Goal: Task Accomplishment & Management: Use online tool/utility

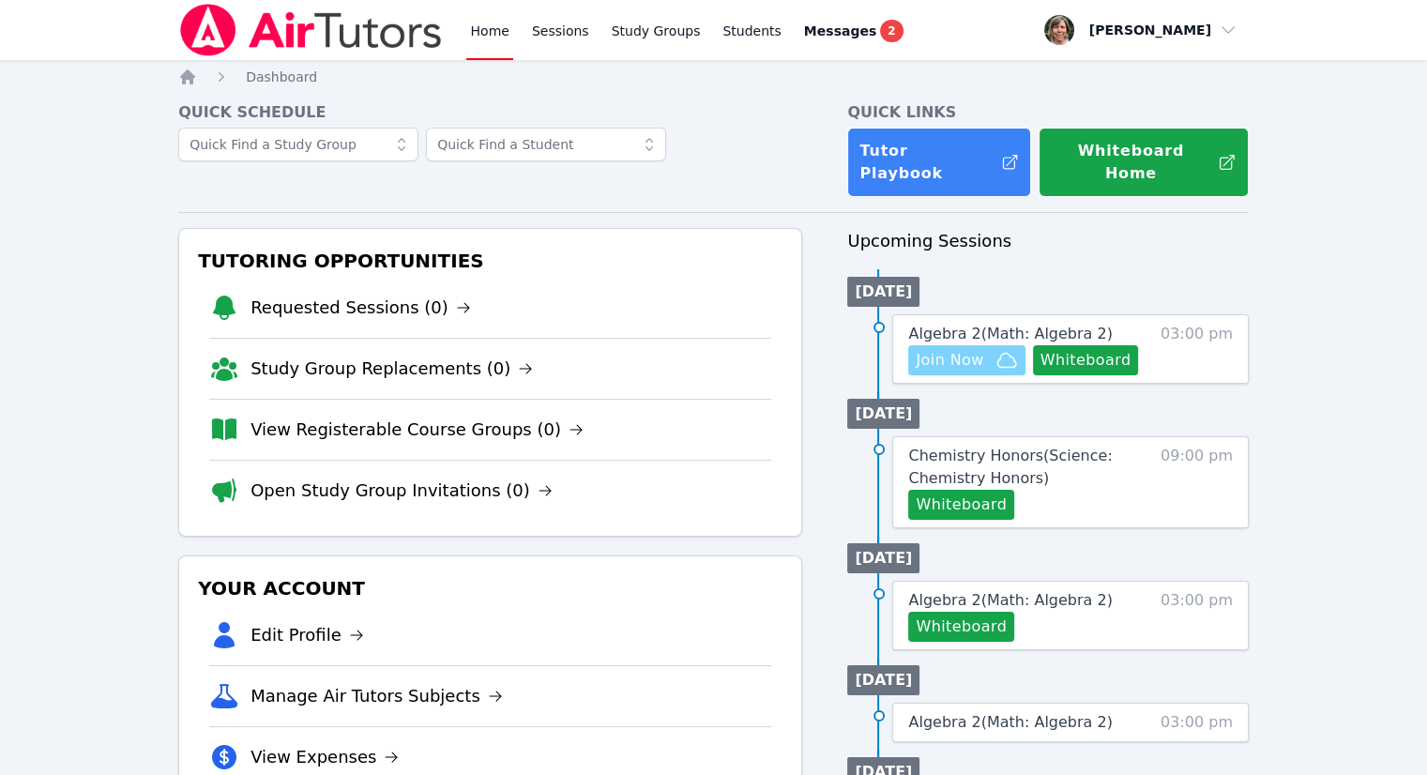
click at [957, 349] on span "Join Now" at bounding box center [949, 360] width 68 height 23
click at [809, 36] on span "Messages" at bounding box center [840, 31] width 72 height 19
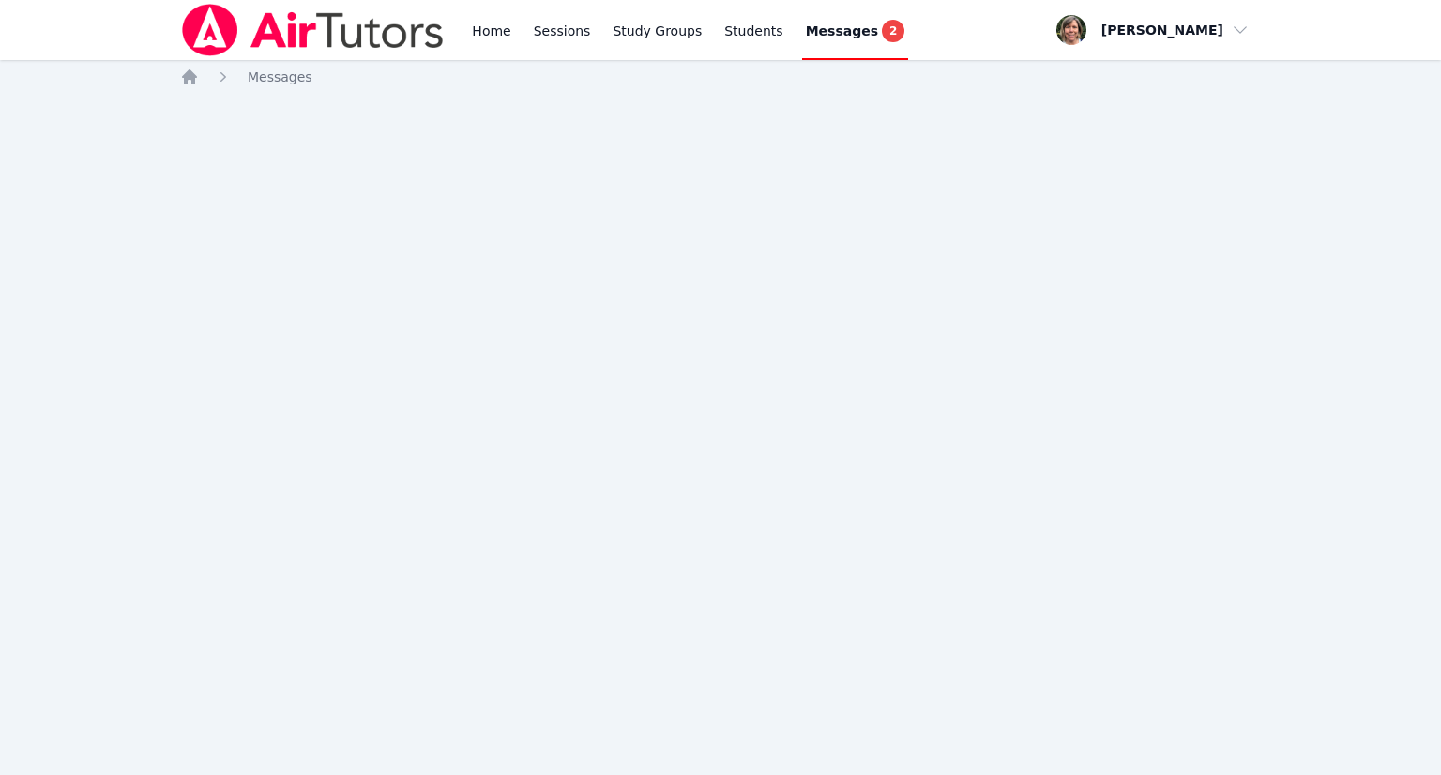
click at [809, 36] on span "Messages" at bounding box center [842, 31] width 72 height 19
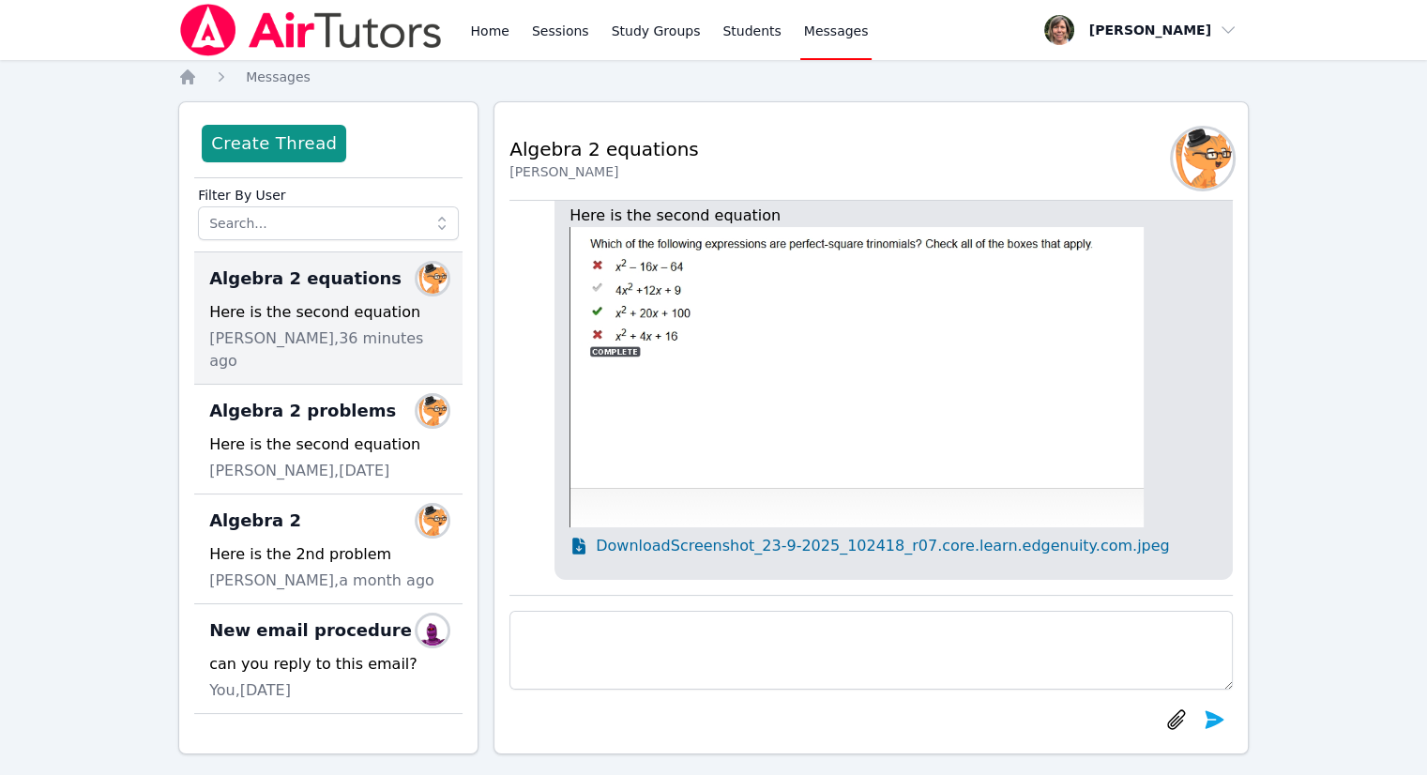
click at [869, 546] on span "Download Screenshot_23-9-2025_102418_r07.core.learn.edgenuity.com.jpeg" at bounding box center [882, 546] width 573 height 23
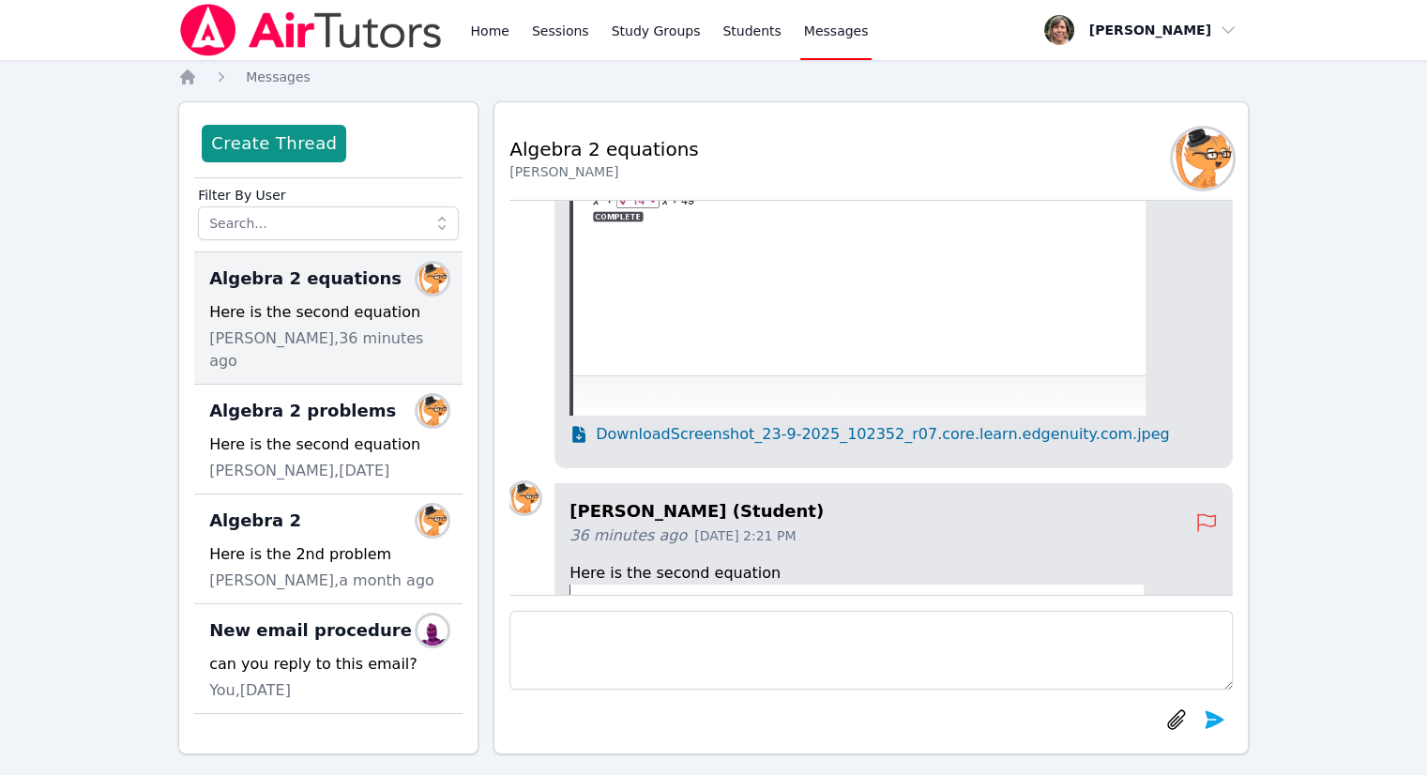
scroll to position [-374, 0]
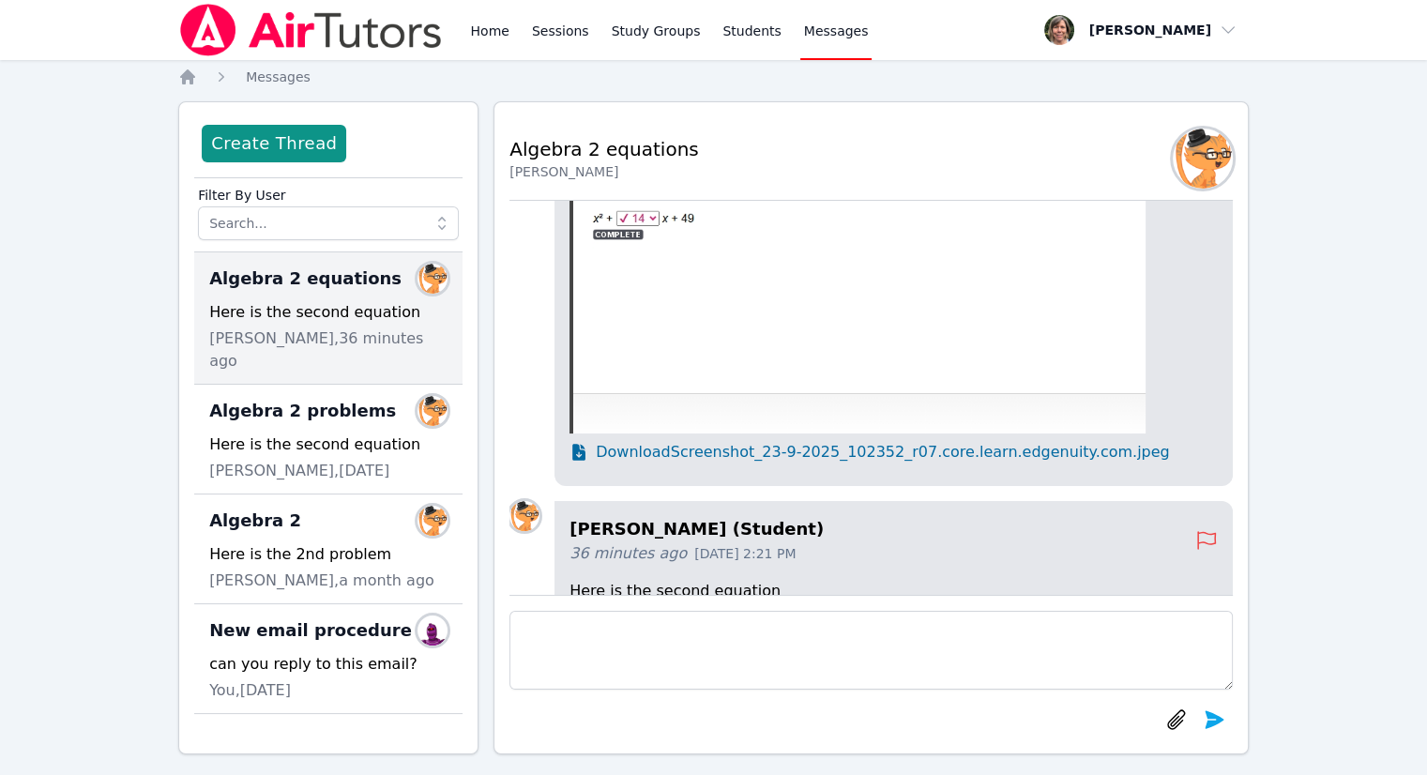
click at [859, 448] on span "Download Screenshot_23-9-2025_102352_r07.core.learn.edgenuity.com.jpeg" at bounding box center [882, 452] width 573 height 23
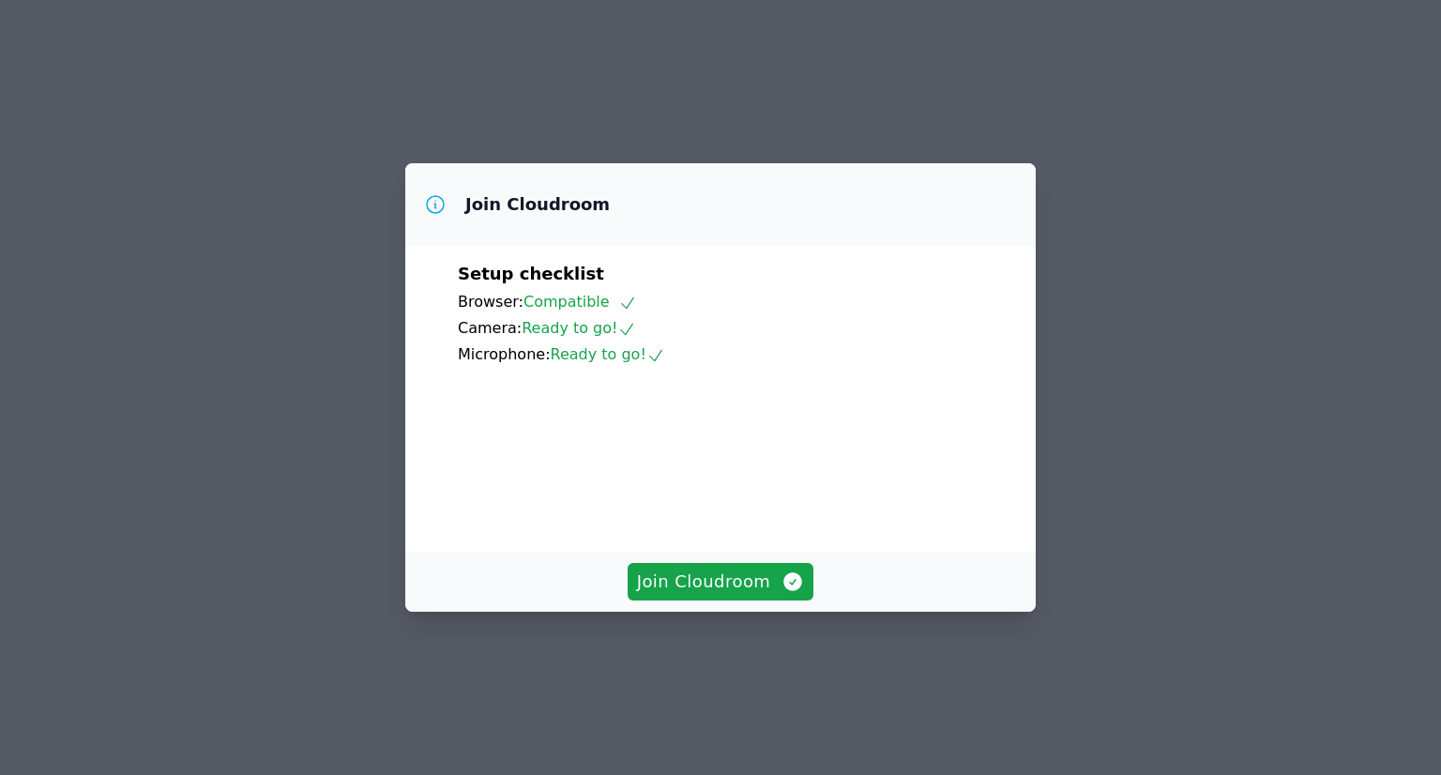
click at [758, 600] on div "Join Cloudroom" at bounding box center [720, 582] width 630 height 60
click at [747, 595] on span "Join Cloudroom" at bounding box center [721, 581] width 168 height 26
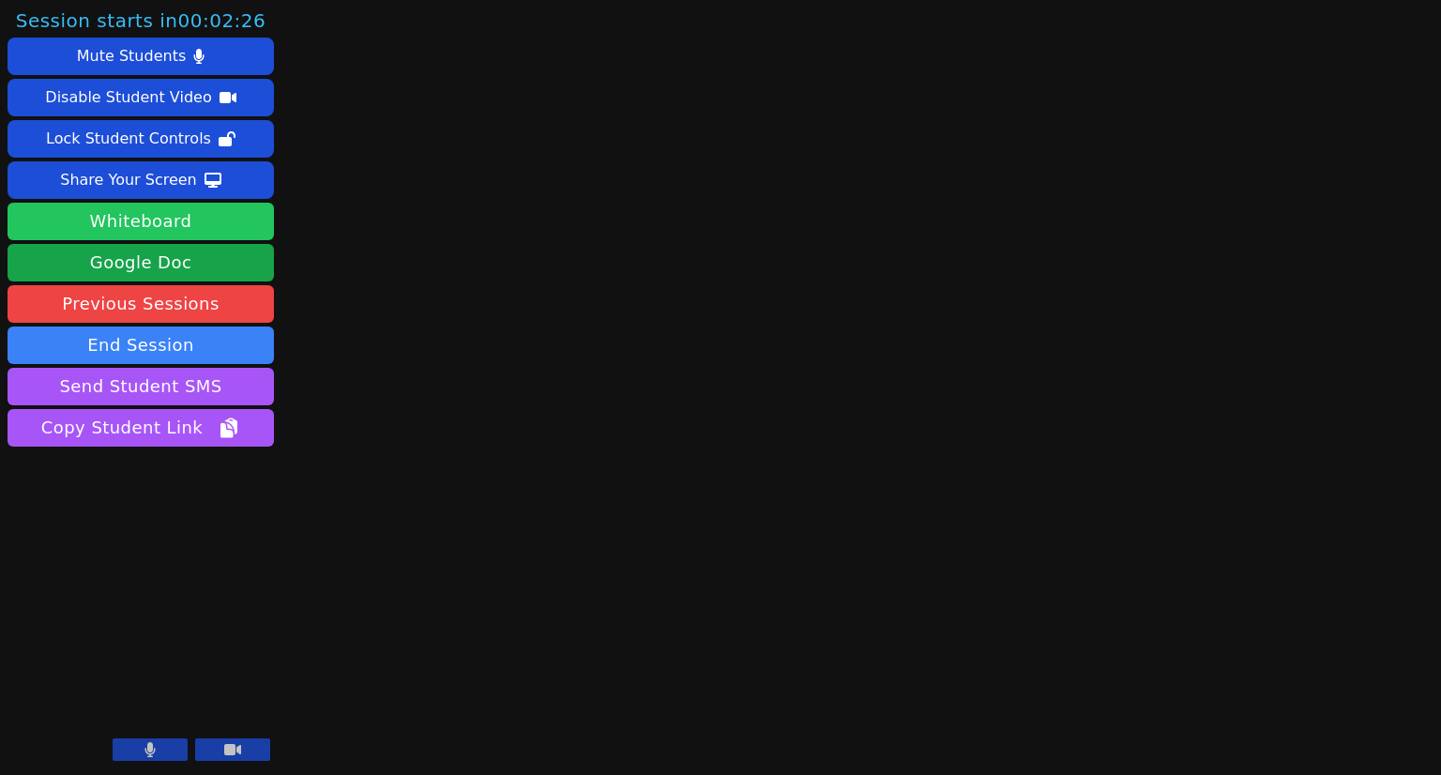
click at [214, 212] on button "Whiteboard" at bounding box center [141, 222] width 266 height 38
click at [150, 750] on icon at bounding box center [150, 749] width 10 height 15
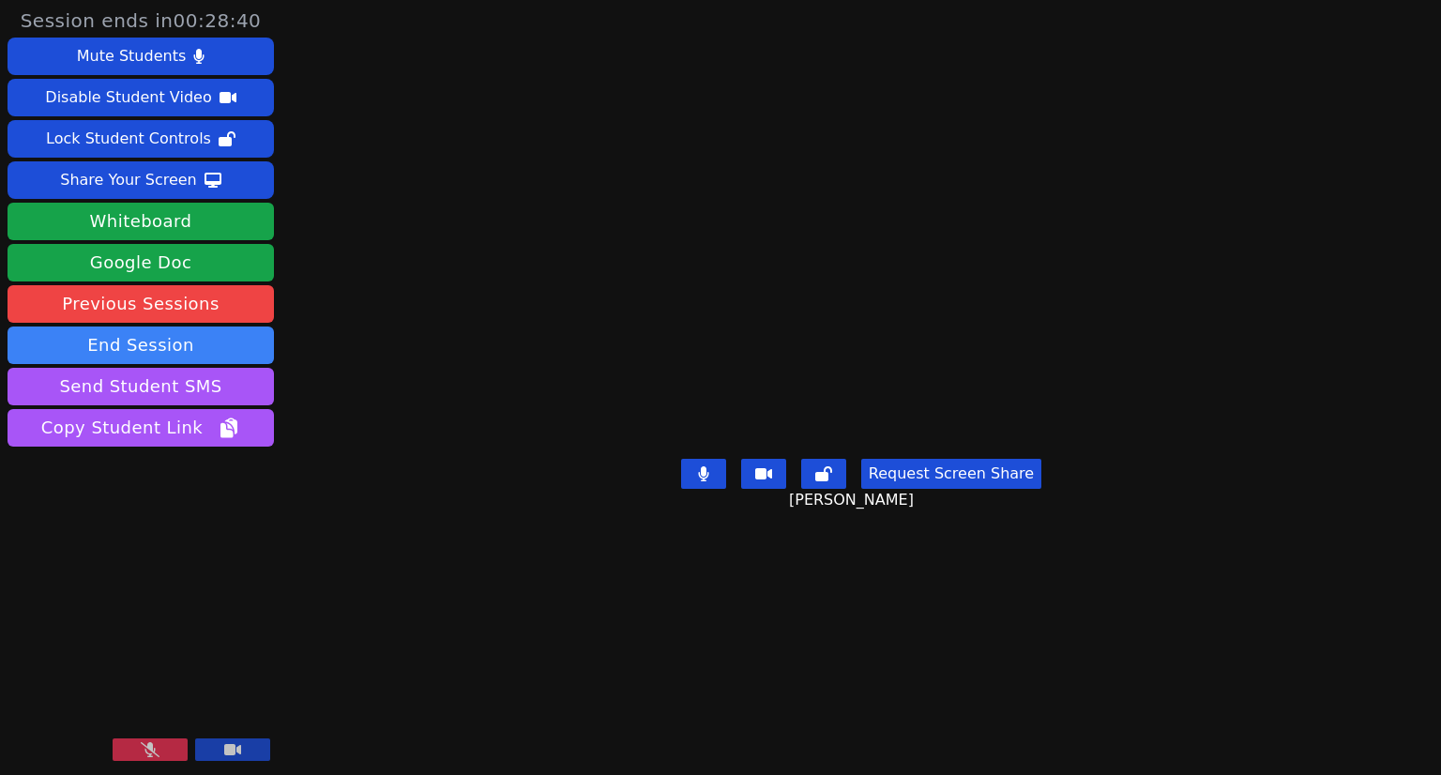
click at [160, 746] on button at bounding box center [150, 749] width 75 height 23
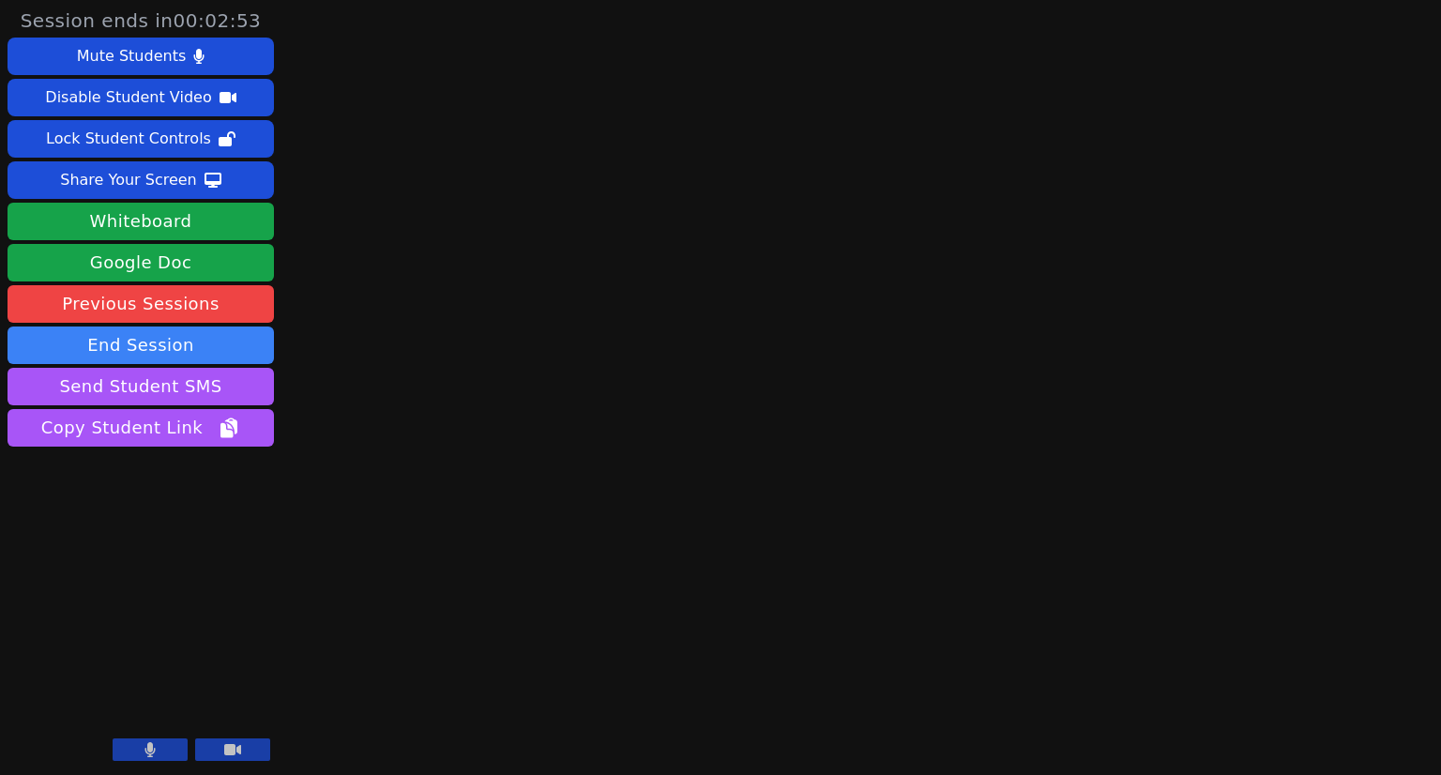
click at [142, 754] on button at bounding box center [150, 749] width 75 height 23
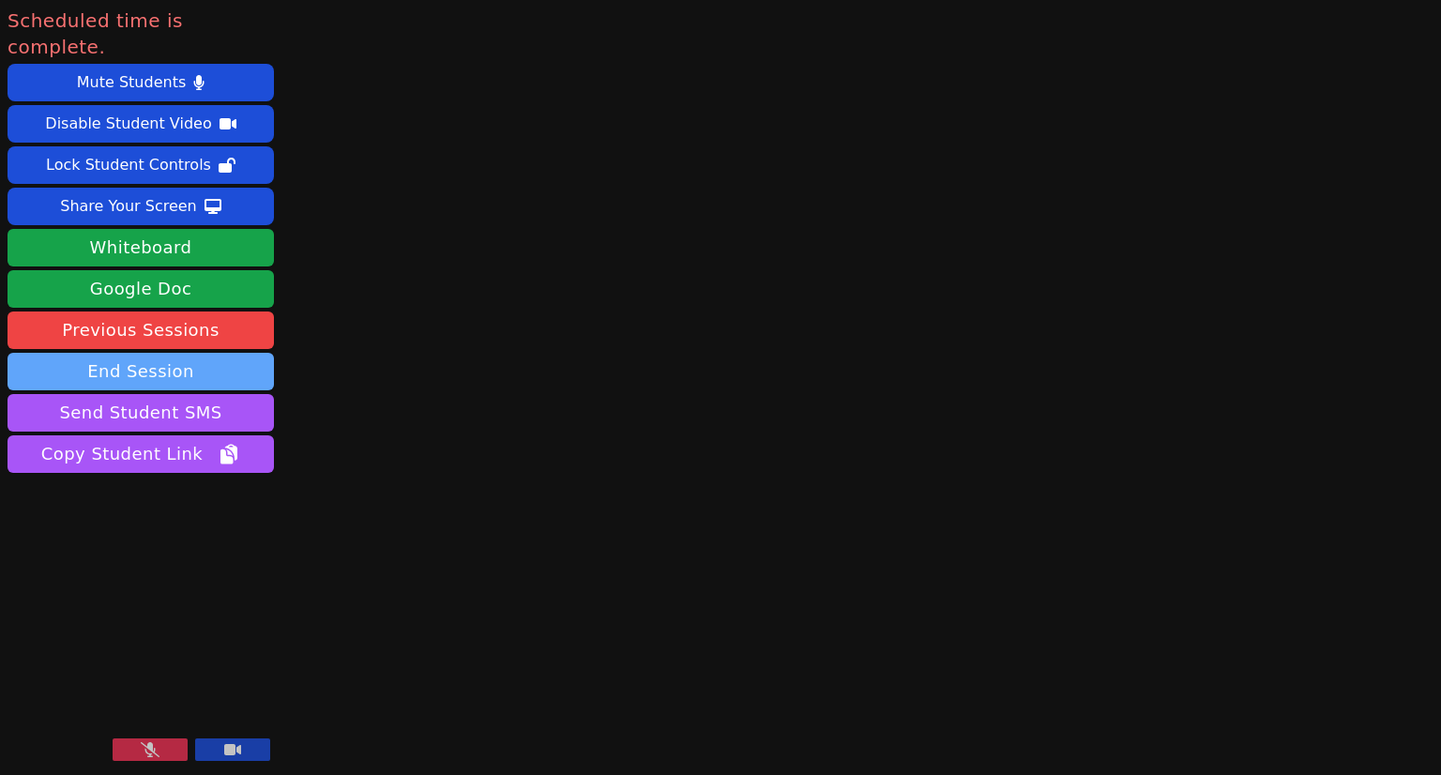
click at [156, 353] on button "End Session" at bounding box center [141, 372] width 266 height 38
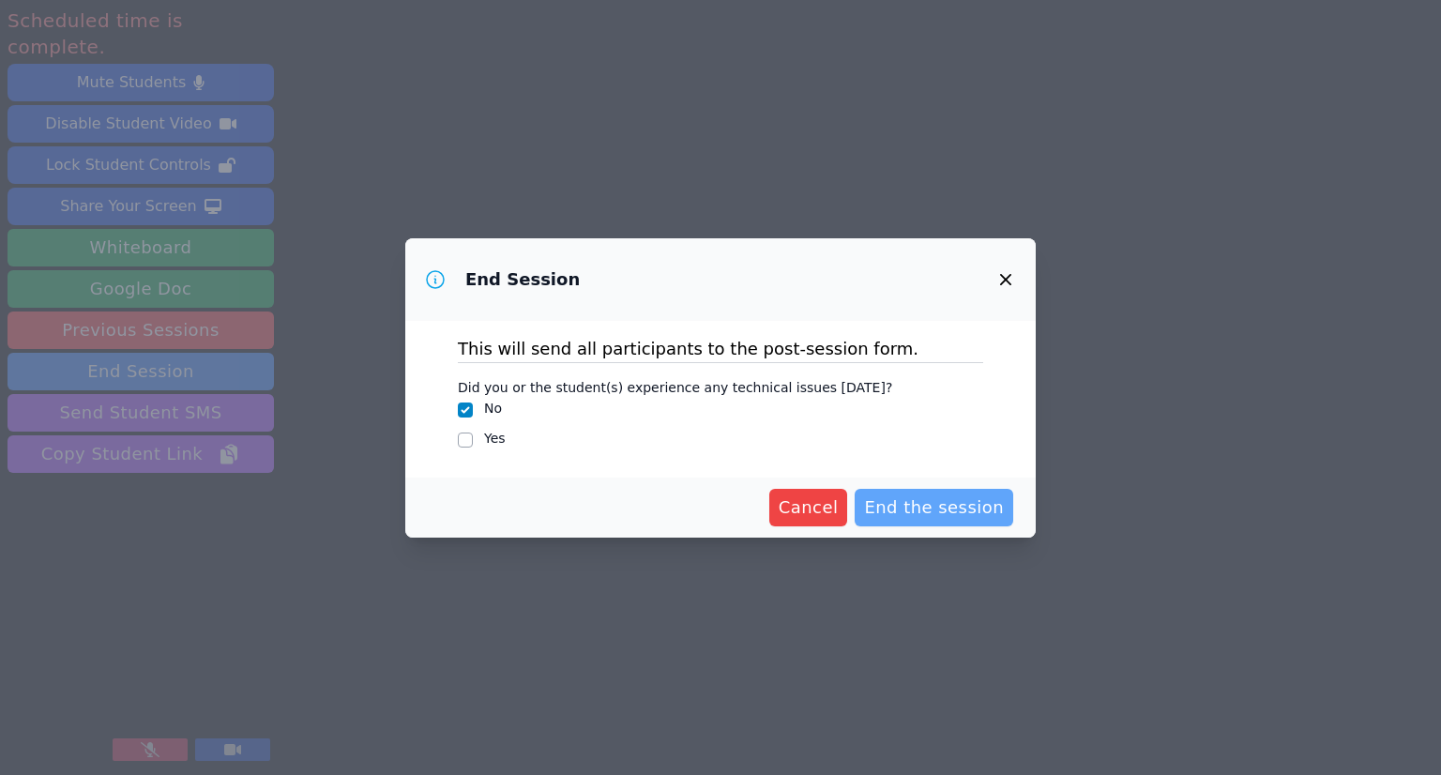
click at [912, 497] on span "End the session" at bounding box center [934, 507] width 140 height 26
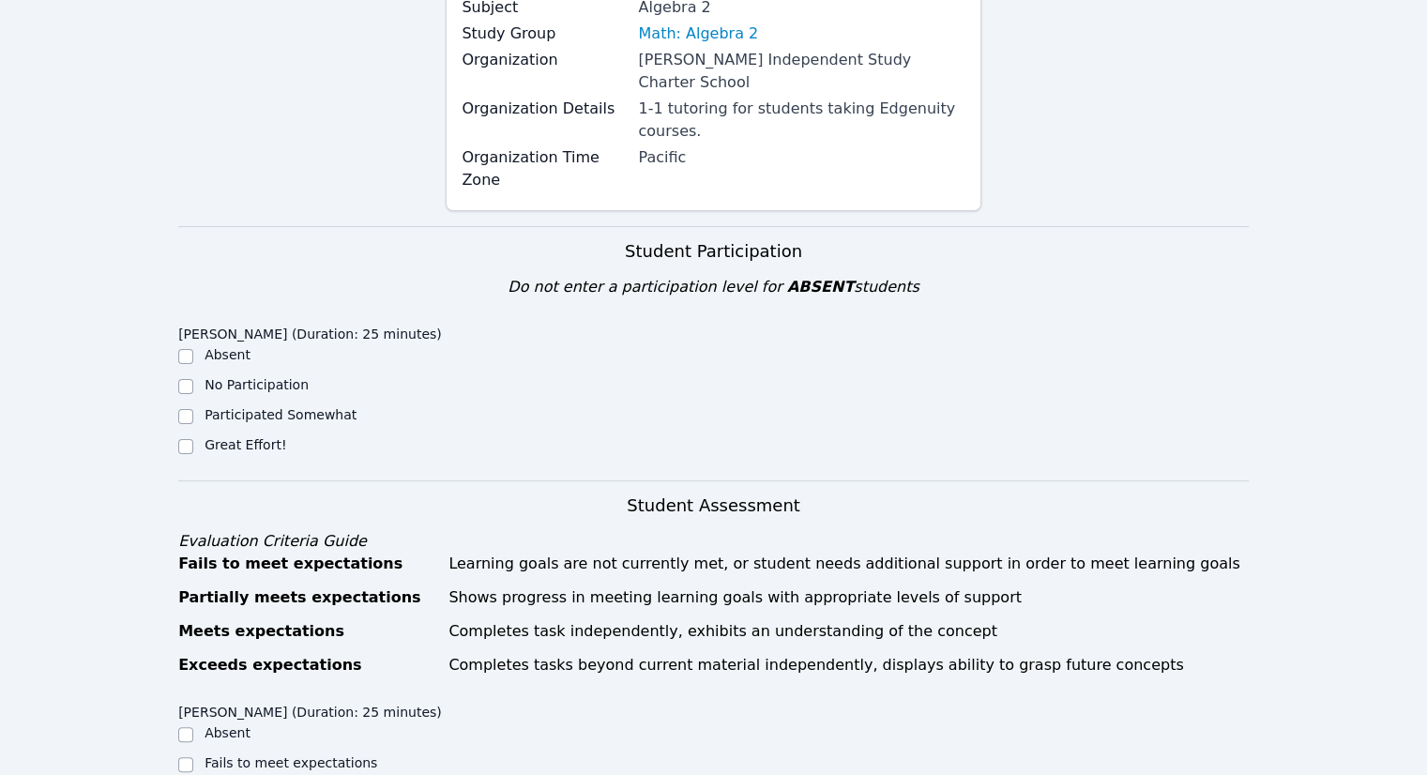
scroll to position [375, 0]
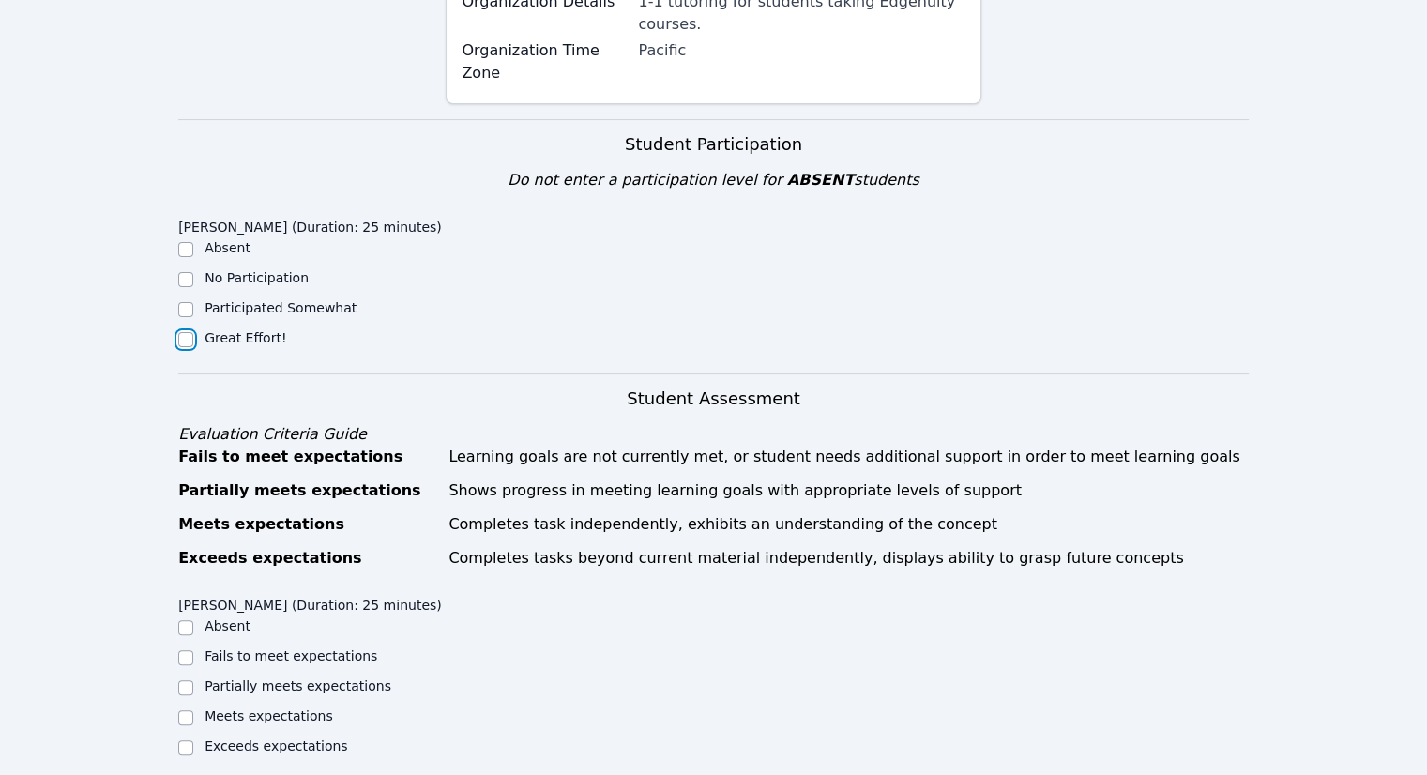
click at [184, 332] on input "Great Effort!" at bounding box center [185, 339] width 15 height 15
checkbox input "true"
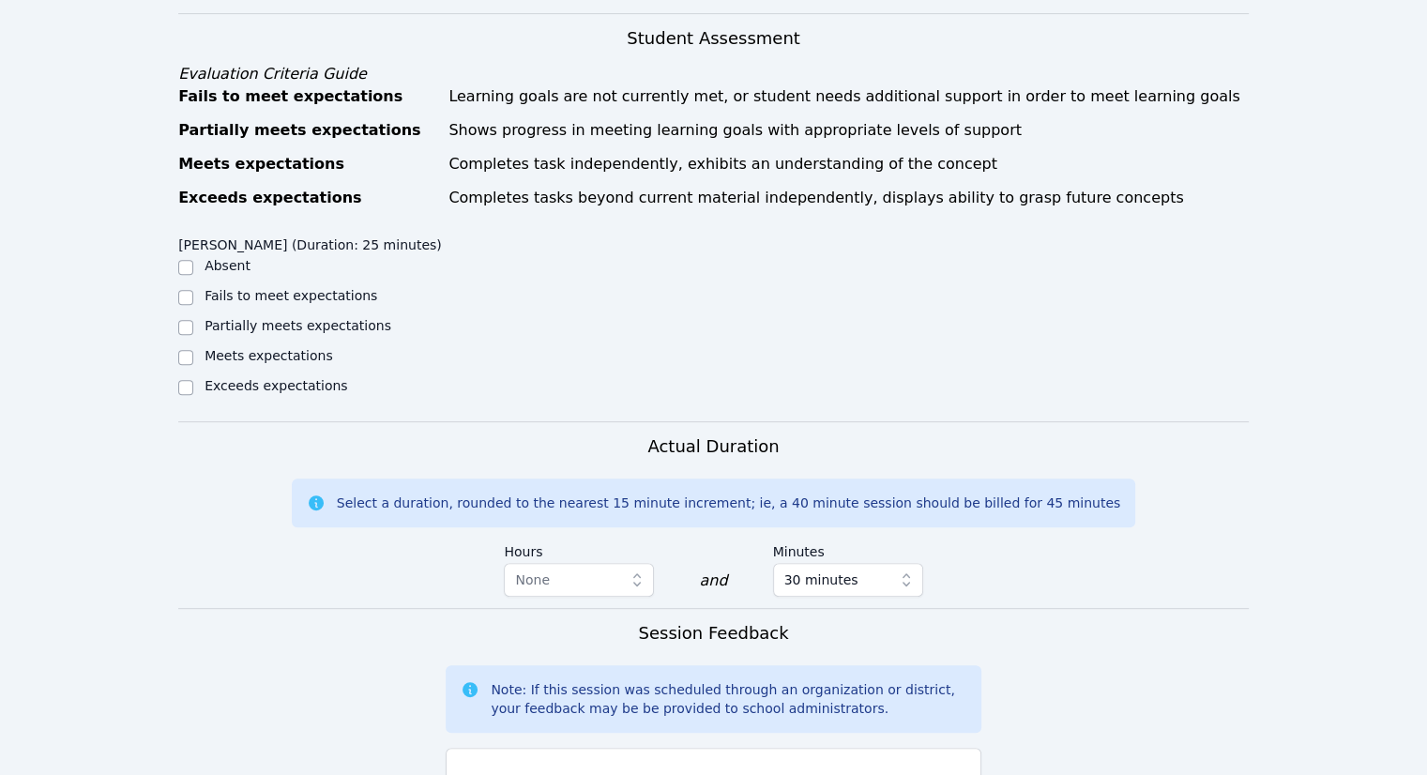
scroll to position [750, 0]
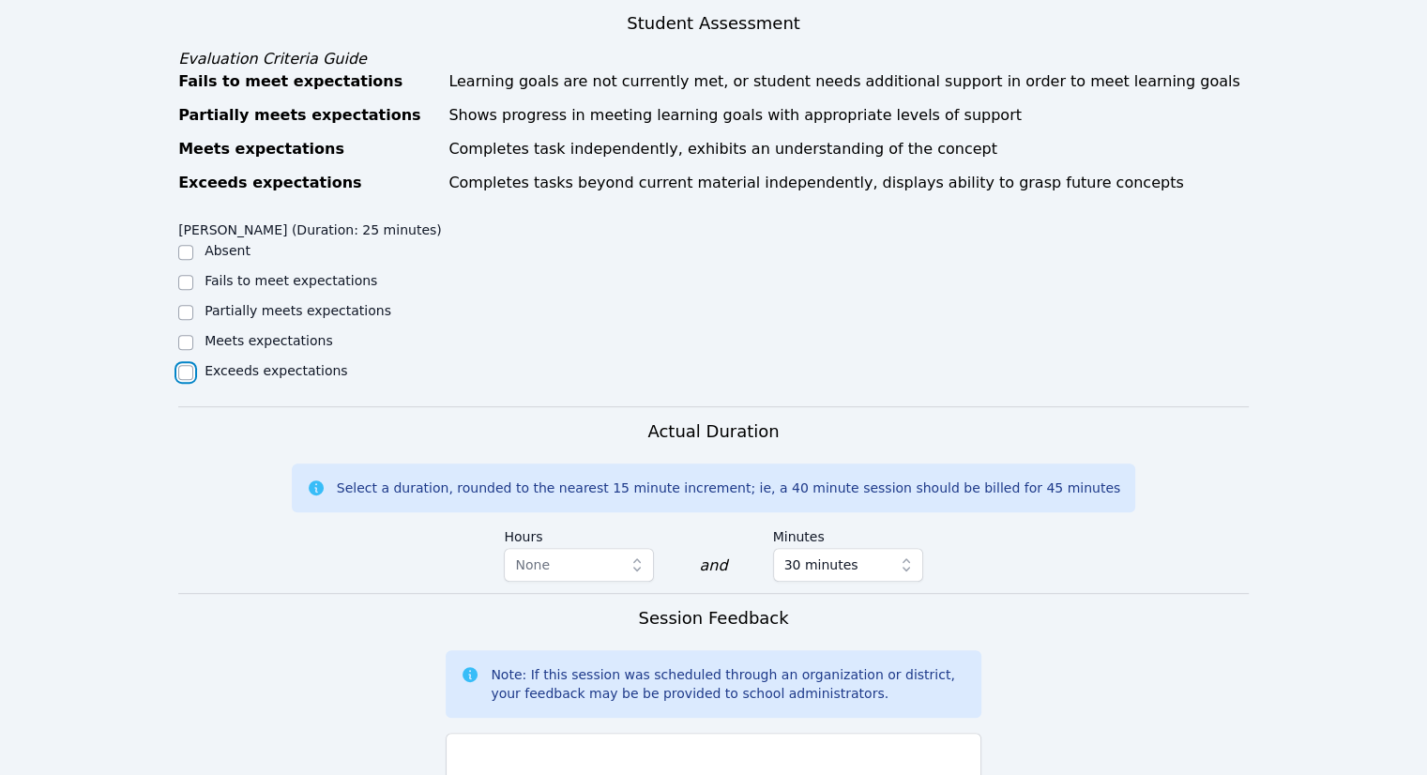
click at [190, 365] on input "Exceeds expectations" at bounding box center [185, 372] width 15 height 15
checkbox input "true"
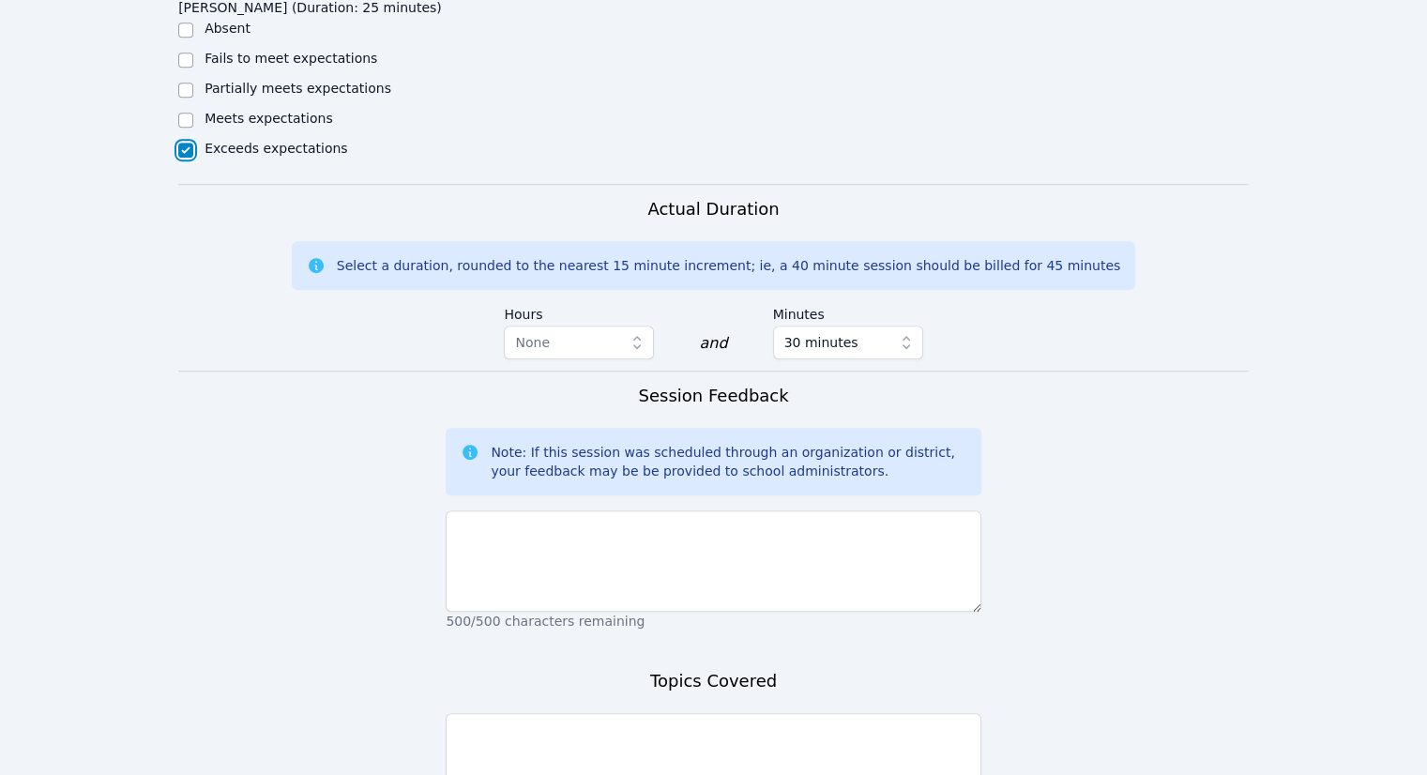
scroll to position [1032, 0]
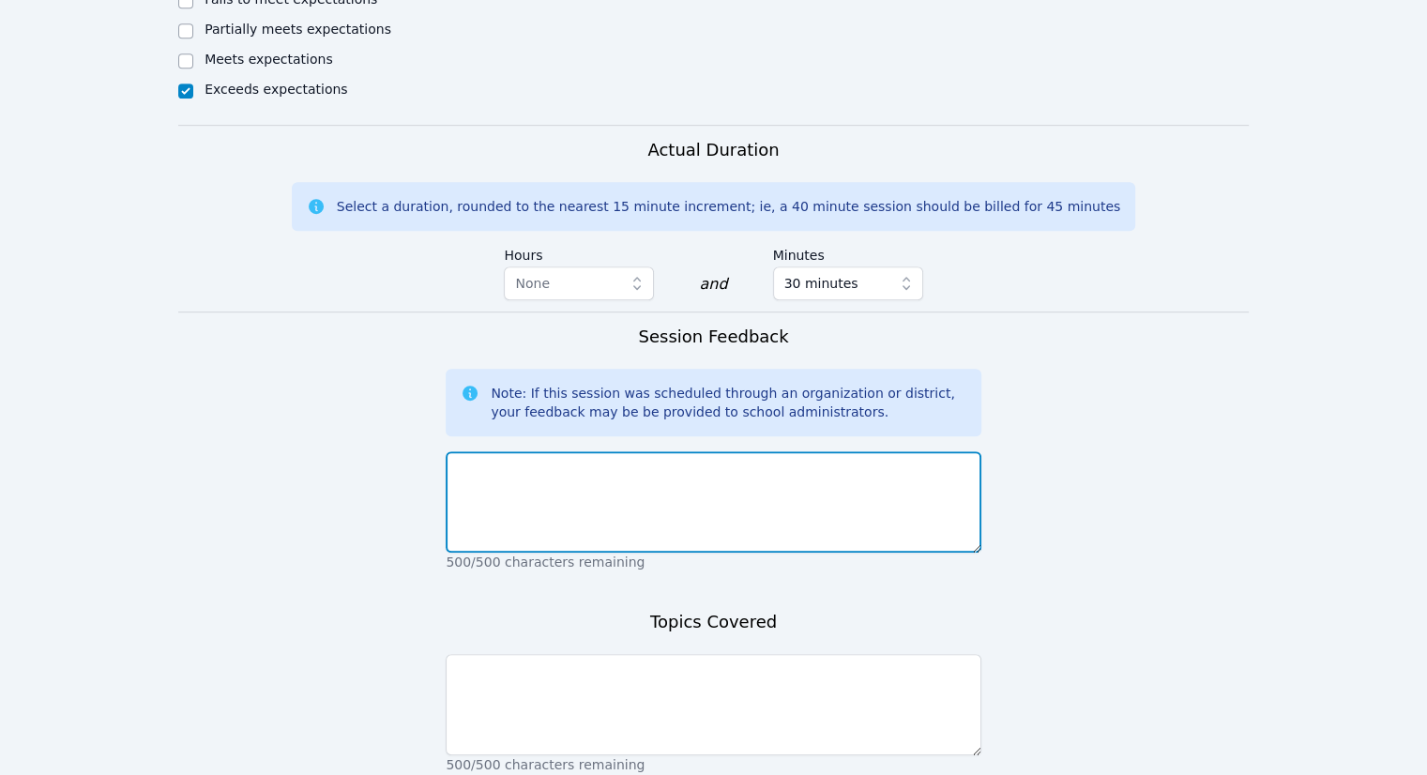
click at [677, 451] on textarea at bounding box center [713, 501] width 535 height 101
type textarea "Nya was on time and brought problems to class to work on. Great student, she is…"
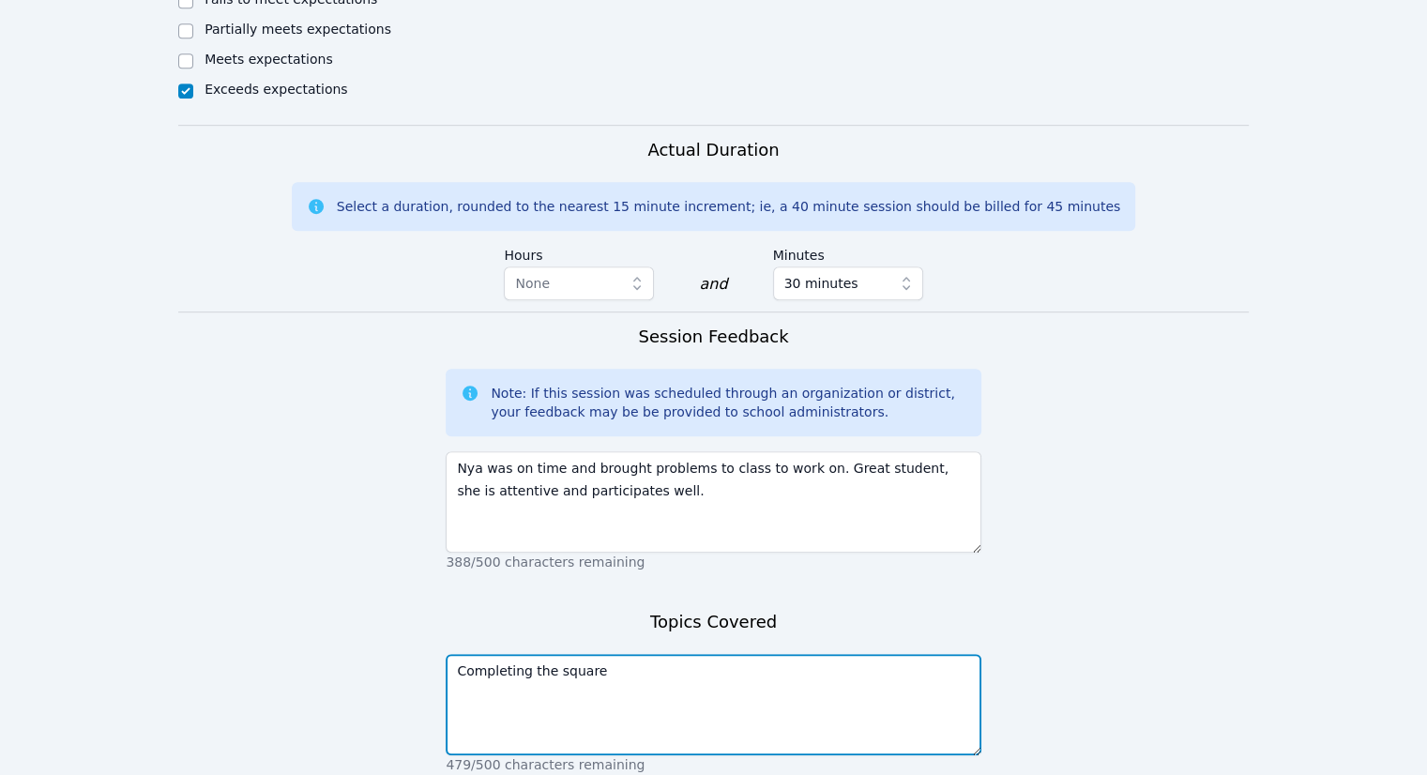
type textarea "Completing the square"
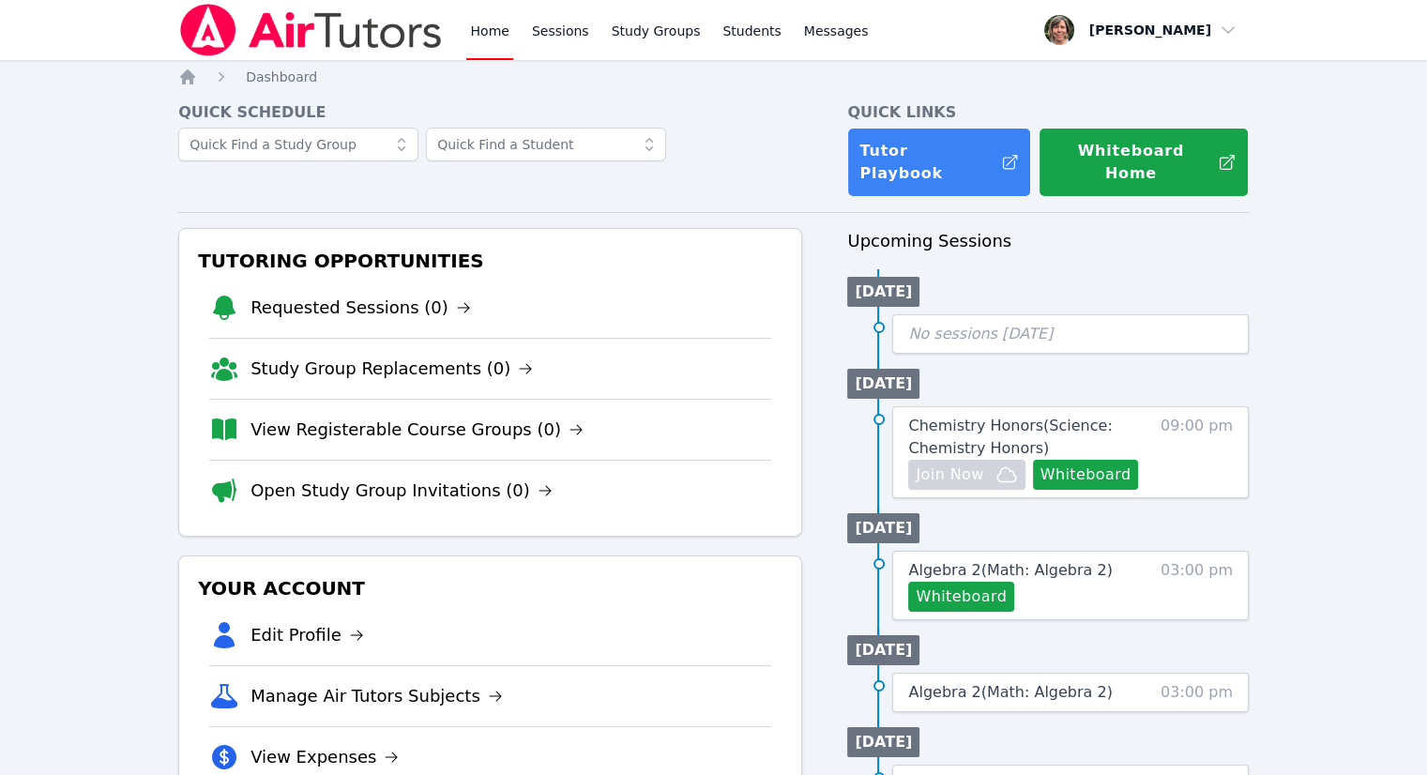
click at [490, 22] on link "Home" at bounding box center [489, 30] width 46 height 60
click at [486, 33] on link "Home" at bounding box center [489, 30] width 46 height 60
